Goal: Information Seeking & Learning: Learn about a topic

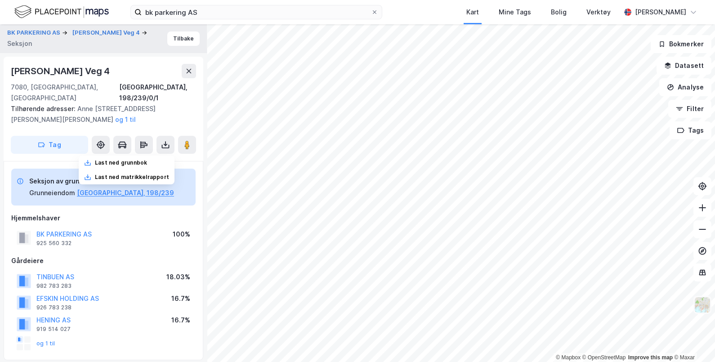
click at [707, 304] on img at bounding box center [702, 304] width 17 height 17
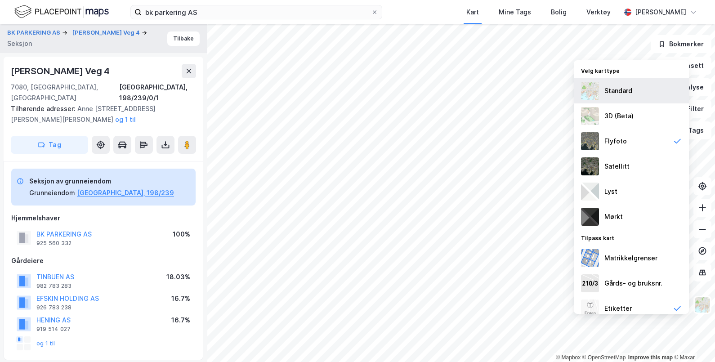
click at [612, 91] on div "Standard" at bounding box center [618, 90] width 28 height 11
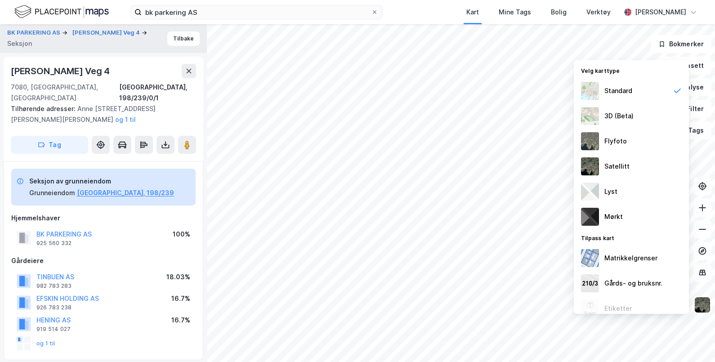
scroll to position [49, 0]
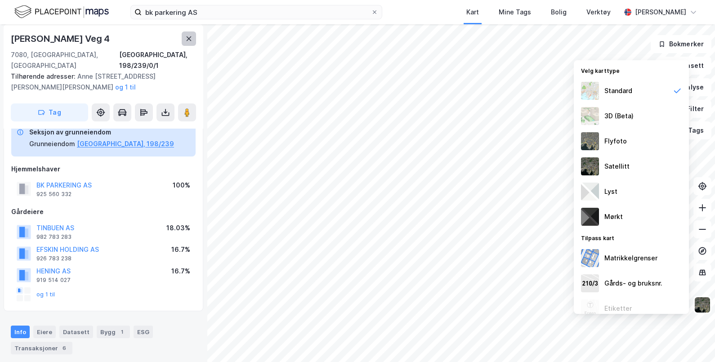
click at [189, 40] on icon at bounding box center [188, 38] width 7 height 7
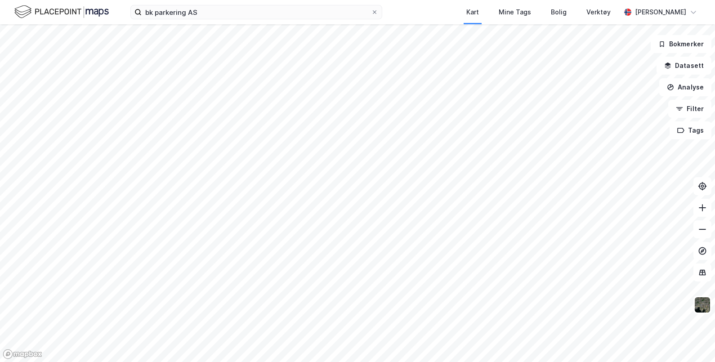
click at [391, 362] on html "bk parkering AS Kart Mine Tags Bolig Verktøy [PERSON_NAME] © Mapbox © OpenStree…" at bounding box center [357, 181] width 715 height 362
click at [397, 362] on html "bk parkering AS Kart Mine Tags Bolig Verktøy [PERSON_NAME] © Mapbox © OpenStree…" at bounding box center [357, 181] width 715 height 362
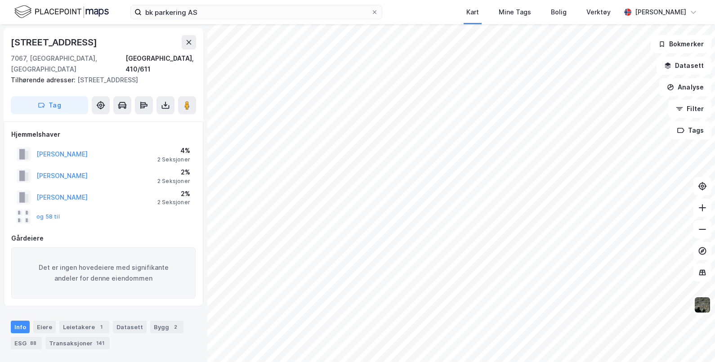
scroll to position [49, 0]
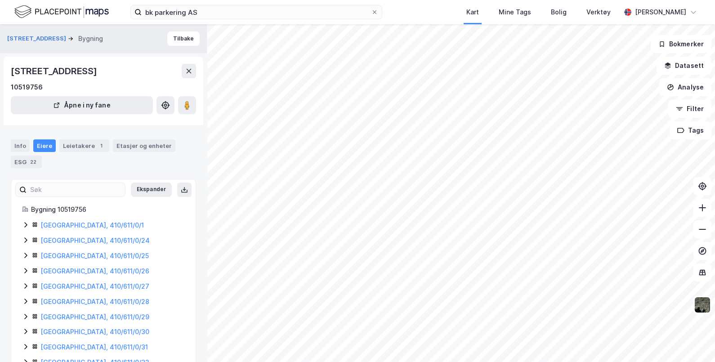
scroll to position [49, 0]
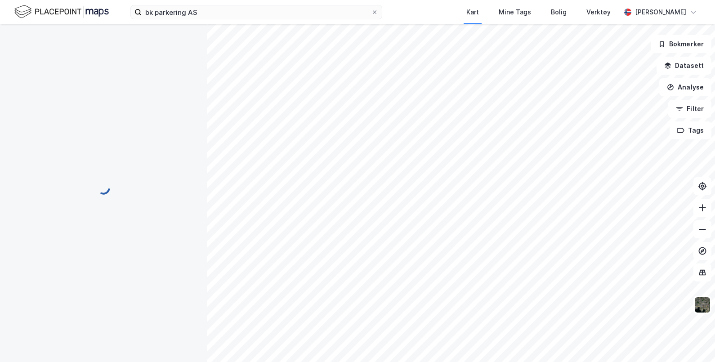
scroll to position [49, 0]
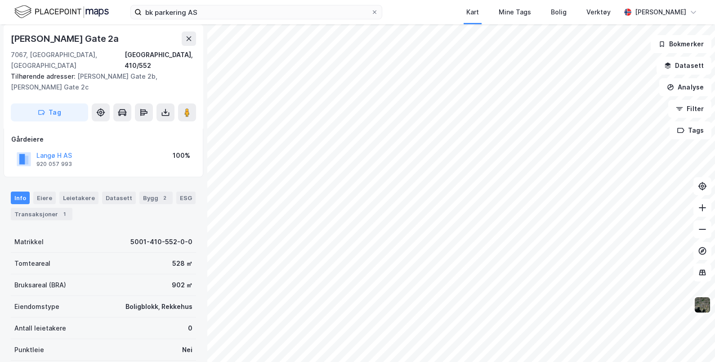
click at [701, 304] on img at bounding box center [702, 304] width 17 height 17
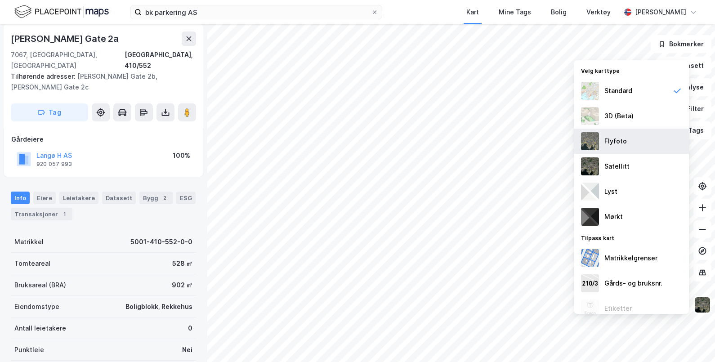
click at [614, 139] on div "Flyfoto" at bounding box center [615, 141] width 22 height 11
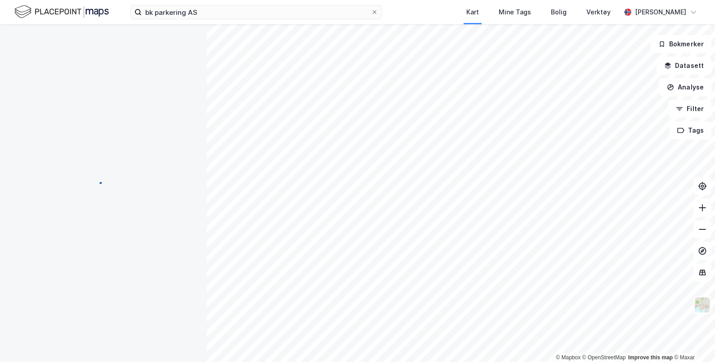
scroll to position [49, 0]
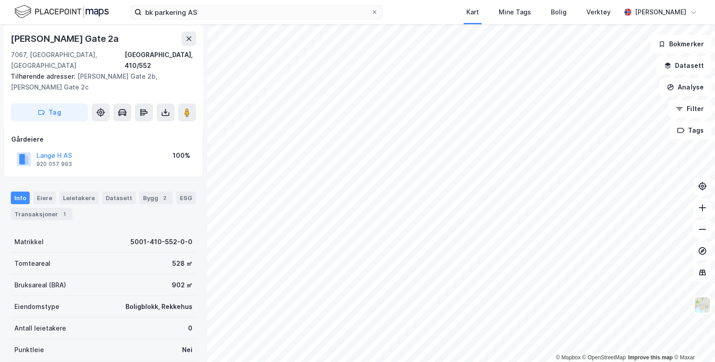
scroll to position [49, 0]
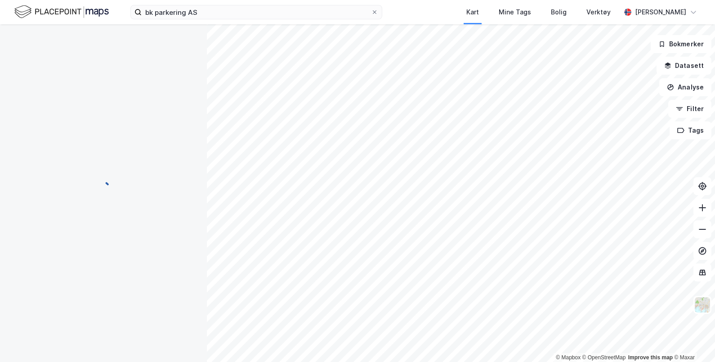
scroll to position [49, 0]
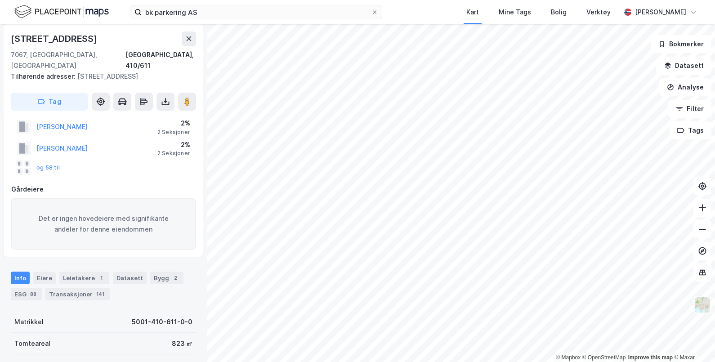
click at [704, 313] on img at bounding box center [702, 304] width 17 height 17
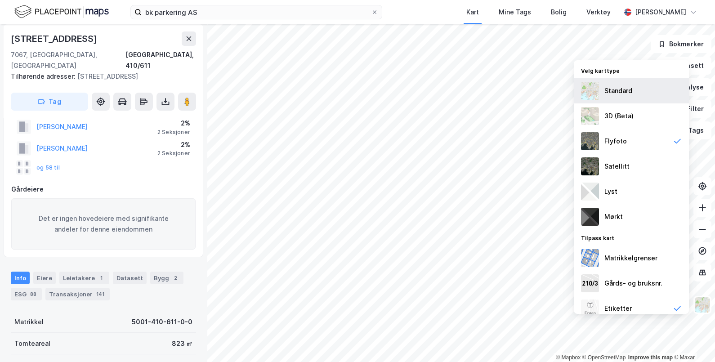
click at [639, 97] on div "Standard" at bounding box center [631, 90] width 115 height 25
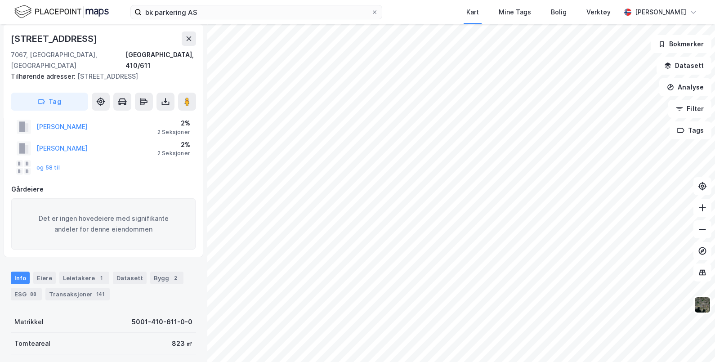
scroll to position [49, 0]
